Goal: Task Accomplishment & Management: Use online tool/utility

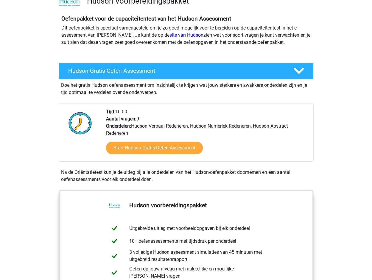
scroll to position [48, 0]
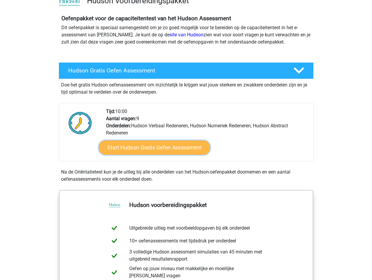
click at [131, 151] on link "Start Hudson Gratis Oefen Assessment" at bounding box center [154, 147] width 111 height 14
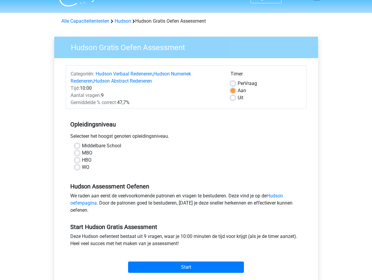
scroll to position [13, 0]
click at [81, 168] on div "WO" at bounding box center [186, 166] width 223 height 7
click at [82, 168] on label "WO" at bounding box center [85, 166] width 7 height 7
click at [79, 168] on input "WO" at bounding box center [77, 166] width 5 height 6
radio input "true"
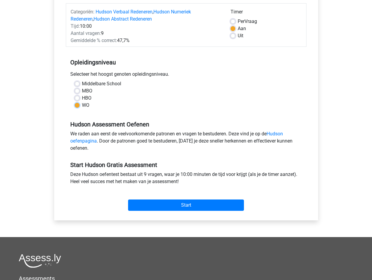
scroll to position [74, 0]
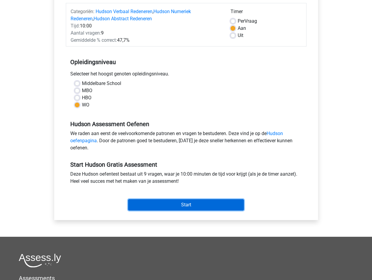
click at [149, 205] on input "Start" at bounding box center [186, 204] width 116 height 11
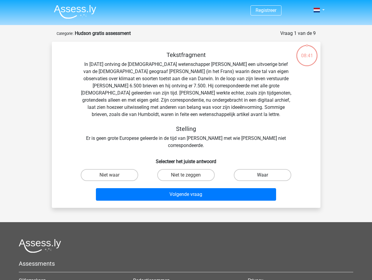
click at [279, 172] on label "Waar" at bounding box center [263, 175] width 58 height 12
click at [267, 175] on input "Waar" at bounding box center [265, 177] width 4 height 4
radio input "true"
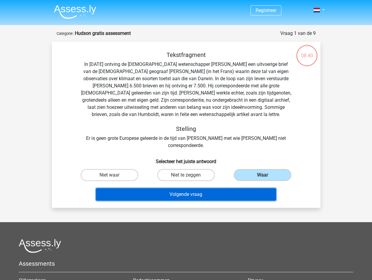
click at [216, 188] on button "Volgende vraag" at bounding box center [186, 194] width 180 height 13
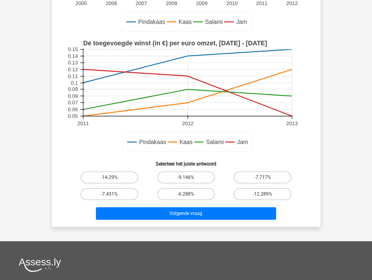
scroll to position [154, 0]
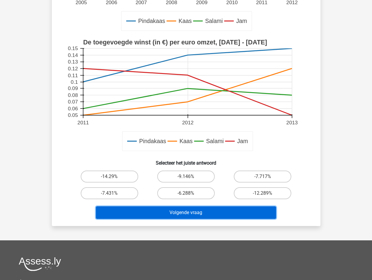
click at [242, 206] on button "Volgende vraag" at bounding box center [186, 212] width 180 height 13
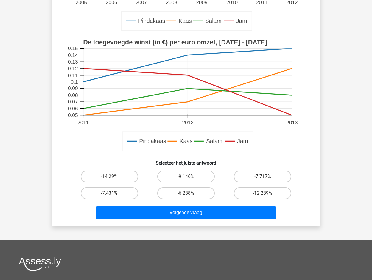
click at [188, 193] on input "-6.288%" at bounding box center [188, 195] width 4 height 4
radio input "true"
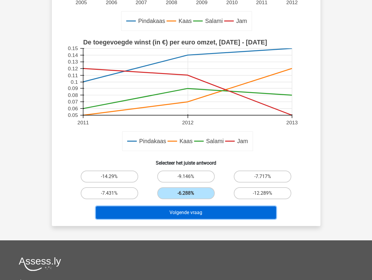
click at [194, 212] on button "Volgende vraag" at bounding box center [186, 212] width 180 height 13
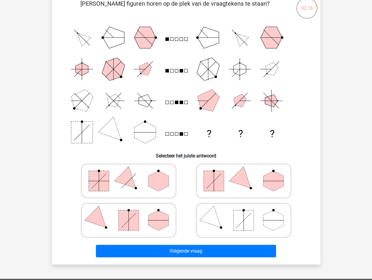
scroll to position [49, 0]
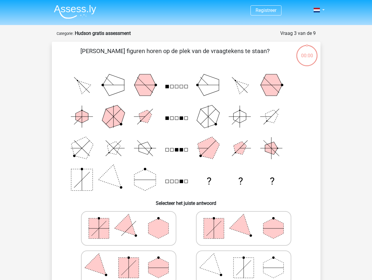
scroll to position [49, 0]
